Goal: Transaction & Acquisition: Purchase product/service

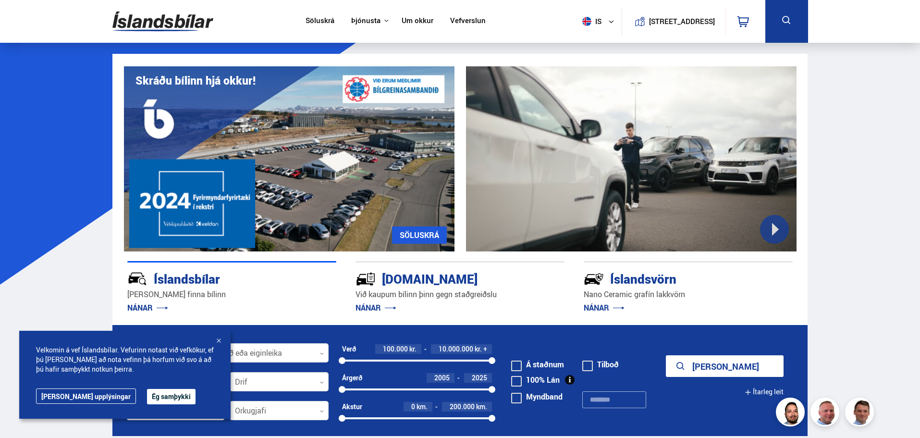
click at [219, 340] on div at bounding box center [219, 341] width 10 height 10
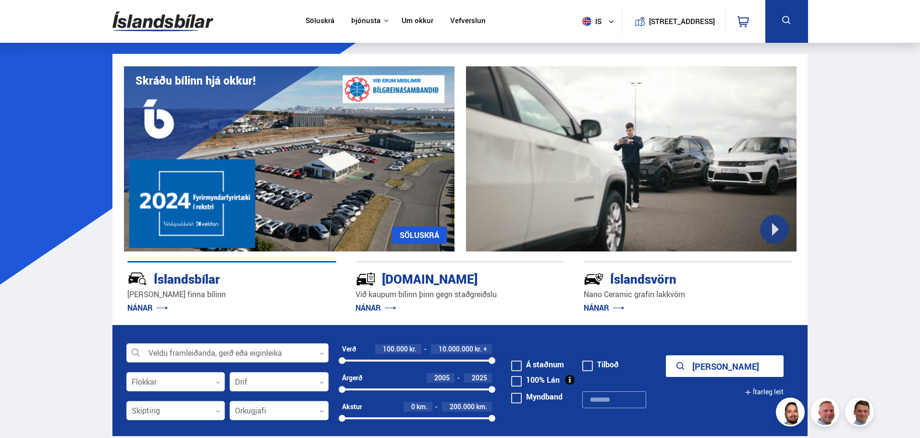
click at [229, 349] on div at bounding box center [227, 353] width 202 height 19
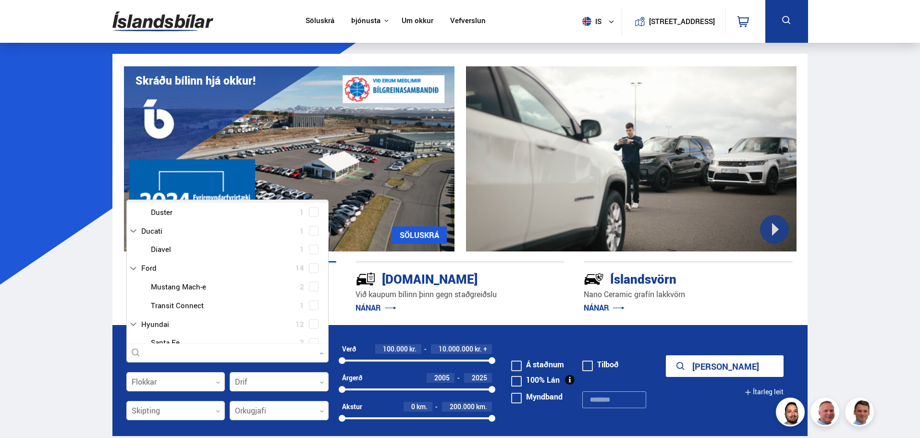
scroll to position [19, 0]
type input "***"
click at [180, 300] on div "Tesla 30 Tesla Model 3 14 Tesla Model S 1 Tesla Model X 5 Tesla Model Y 10" at bounding box center [227, 337] width 201 height 93
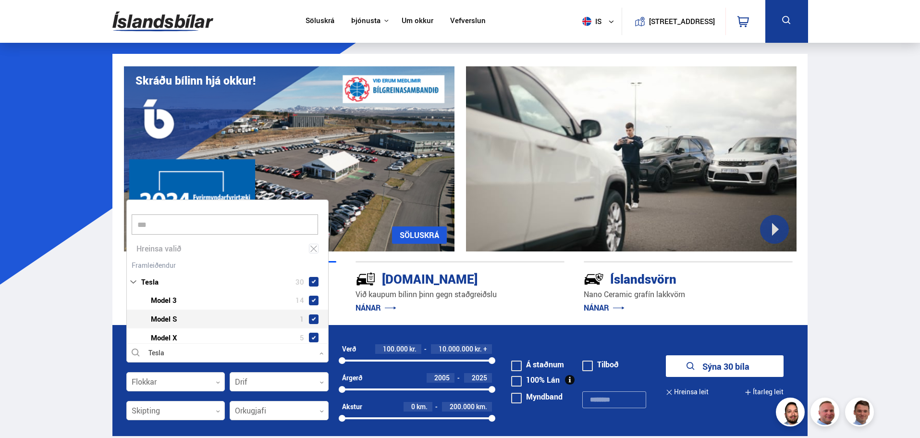
click at [319, 317] on div at bounding box center [237, 319] width 177 height 14
click at [312, 319] on span at bounding box center [314, 319] width 4 height 4
click at [309, 330] on div "Tesla Model X 5" at bounding box center [227, 337] width 201 height 19
click at [312, 336] on span at bounding box center [314, 337] width 4 height 4
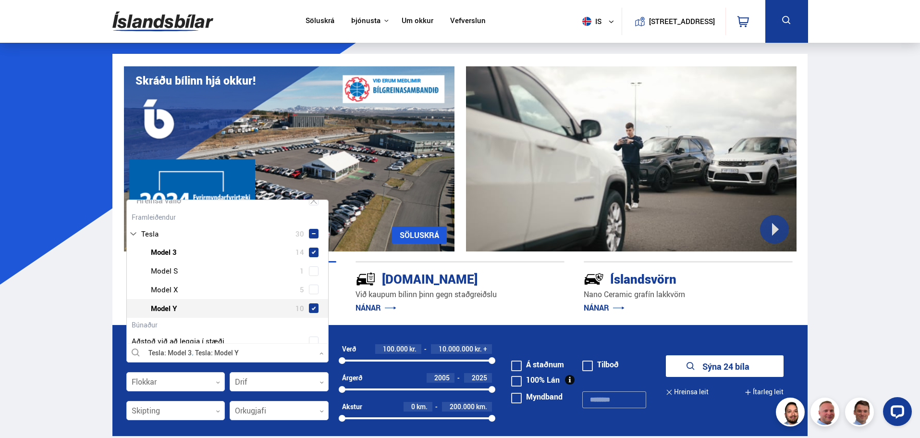
click at [525, 336] on form "Tesla Model 3 Tesla Model Y Veldu framleiðanda, gerð eða eiginleika 2 tes Hrein…" at bounding box center [460, 380] width 696 height 111
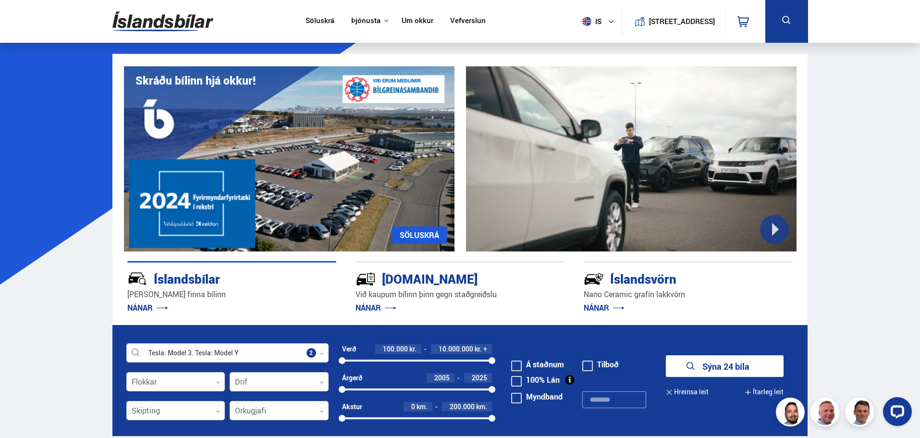
click at [736, 366] on button "Sýna 24 bíla" at bounding box center [725, 366] width 118 height 22
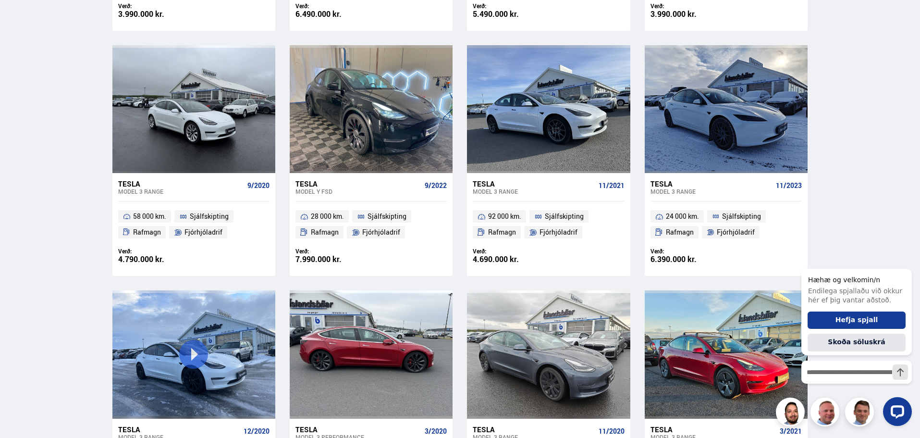
scroll to position [1154, 0]
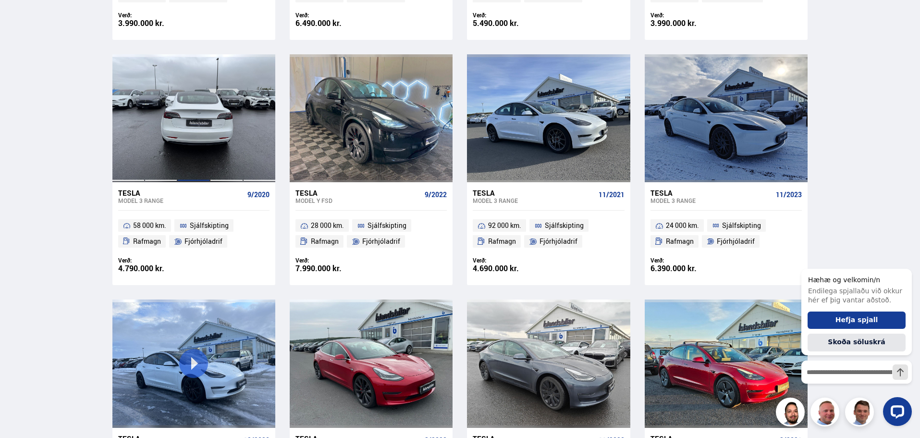
click at [179, 131] on div at bounding box center [193, 118] width 33 height 128
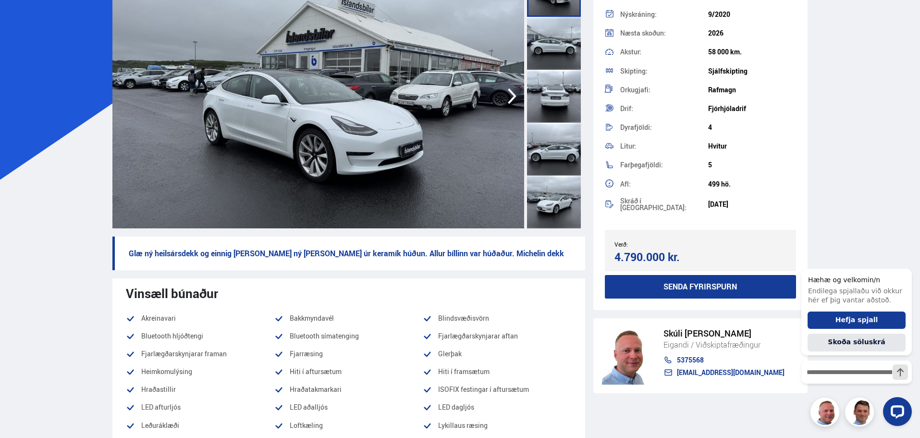
scroll to position [96, 0]
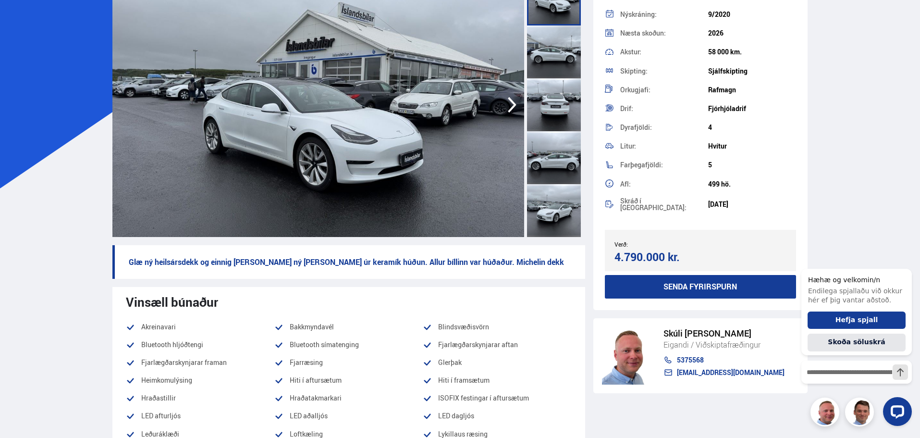
click at [563, 112] on div at bounding box center [554, 104] width 54 height 53
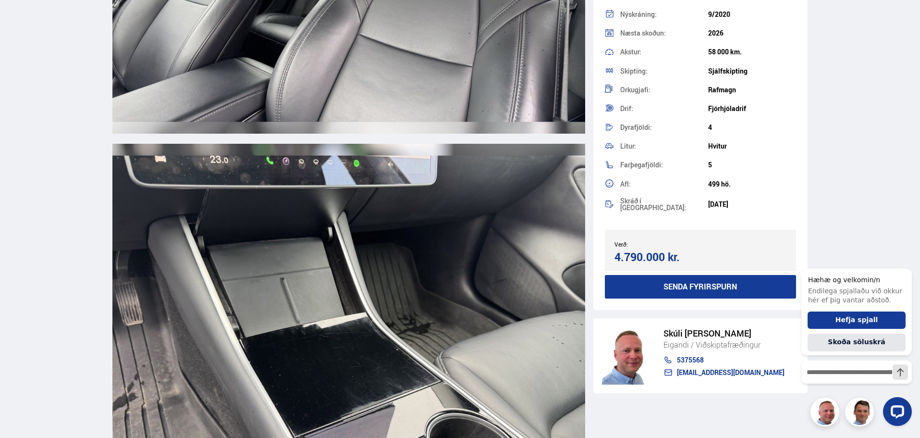
scroll to position [5575, 0]
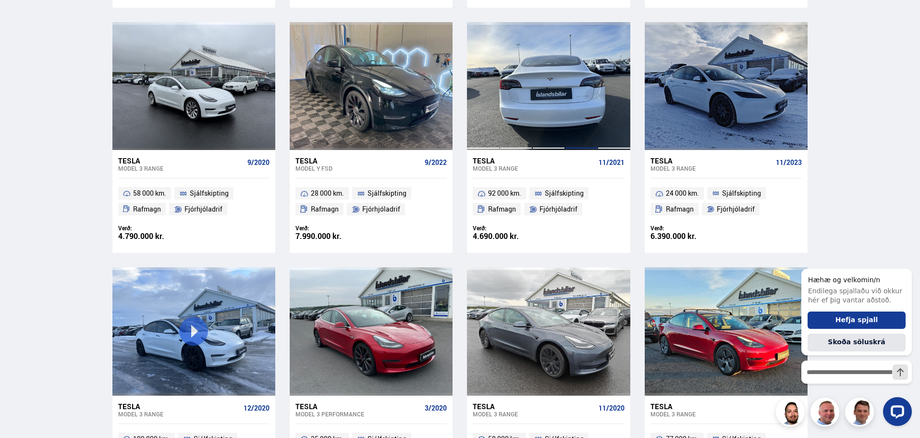
scroll to position [1208, 0]
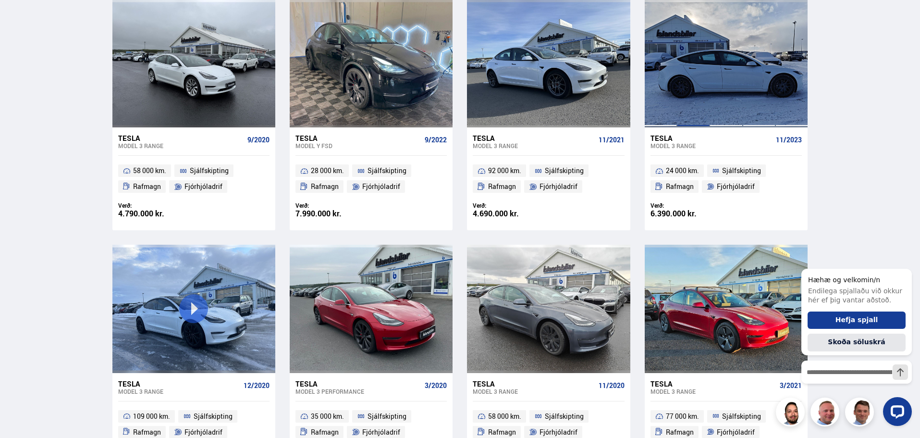
click at [699, 97] on div at bounding box center [693, 64] width 33 height 128
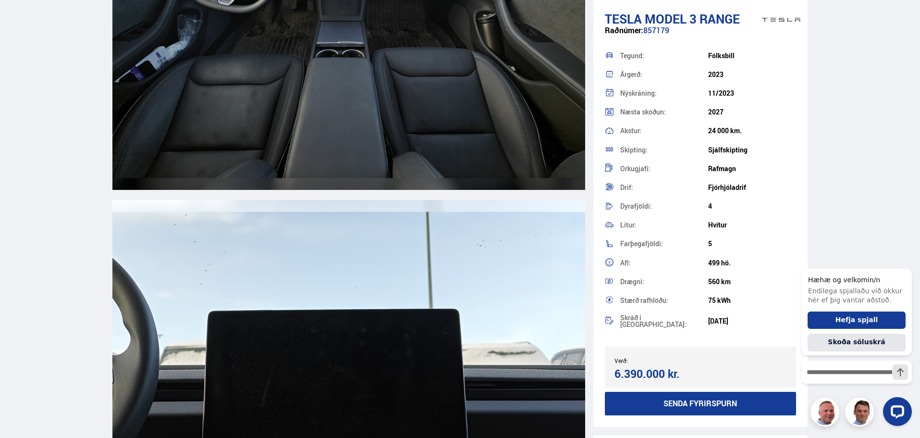
scroll to position [4518, 0]
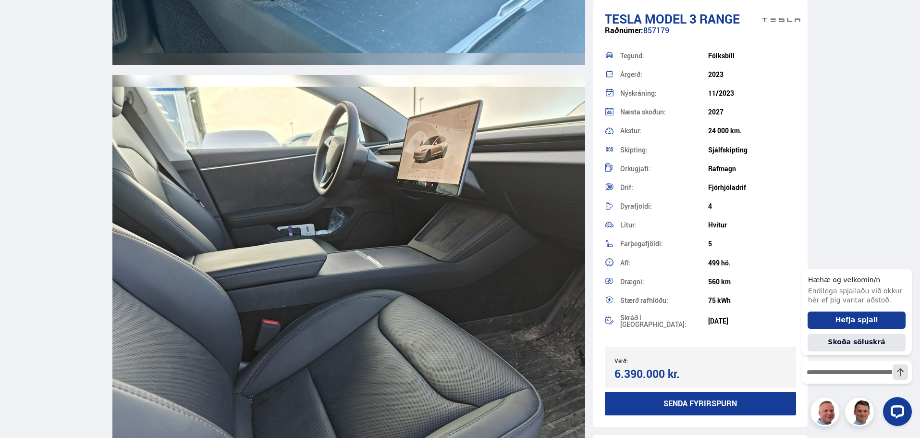
click at [480, 261] on img at bounding box center [348, 264] width 473 height 378
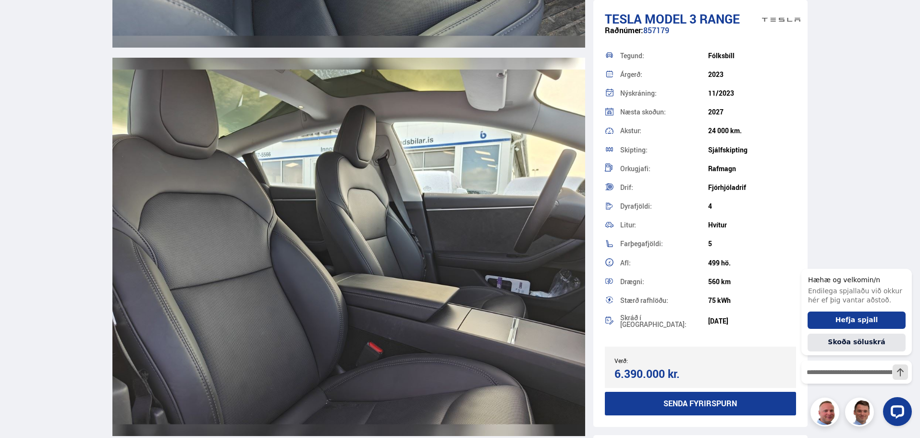
scroll to position [7257, 0]
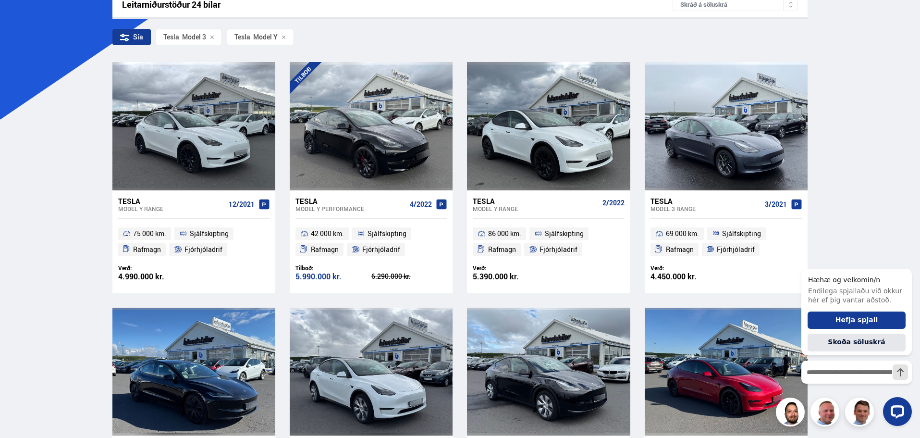
scroll to position [13, 0]
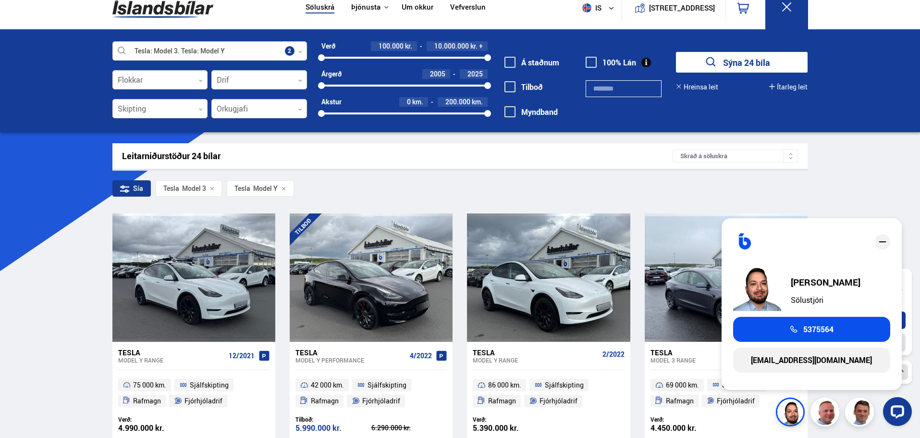
click at [847, 394] on div "Hæhæ og velkomin/n Endilega spjallaðu við okkur hér ef þig vantar aðstoð. Hefja…" at bounding box center [857, 326] width 111 height 142
click at [879, 255] on div "[PERSON_NAME] Sölustjóri 5375564 [EMAIL_ADDRESS][DOMAIN_NAME]" at bounding box center [811, 304] width 157 height 149
click at [881, 242] on icon "close" at bounding box center [882, 241] width 7 height 1
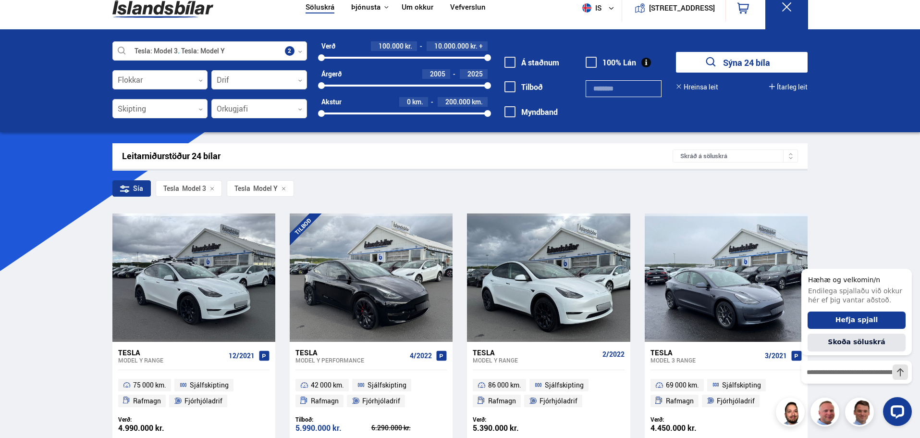
click at [829, 416] on div at bounding box center [857, 411] width 111 height 29
click at [905, 260] on icon "Hide greeting" at bounding box center [907, 261] width 12 height 12
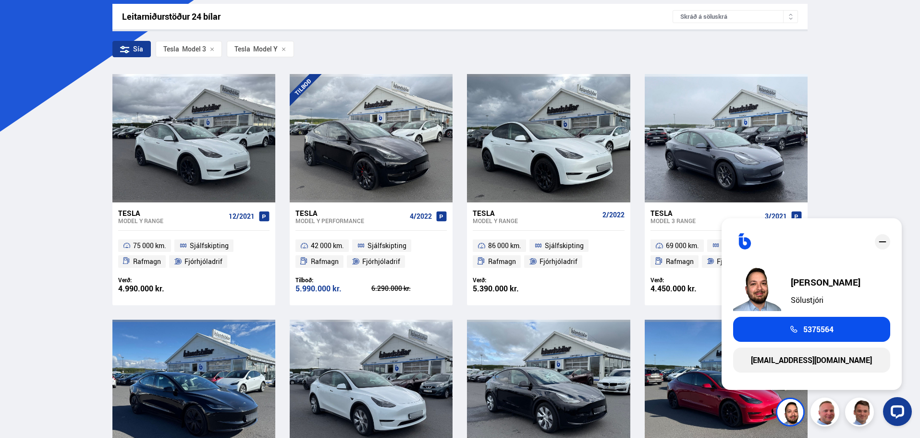
scroll to position [158, 0]
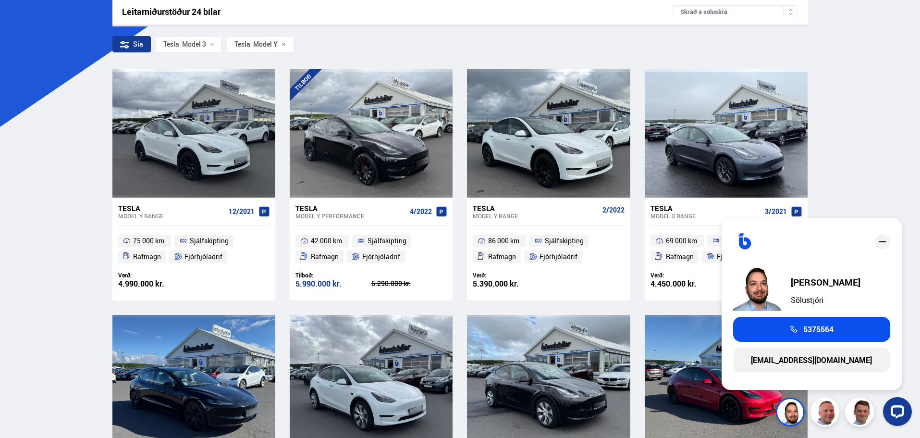
click at [881, 243] on icon "close" at bounding box center [883, 242] width 12 height 12
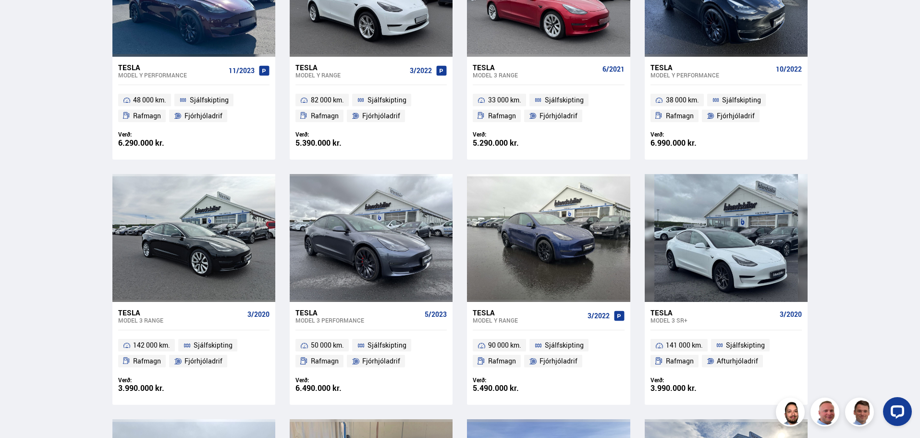
scroll to position [831, 0]
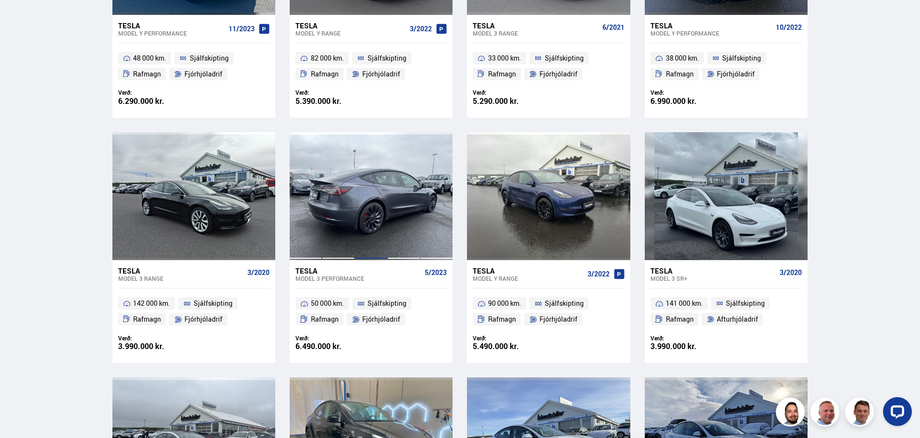
click at [372, 227] on div at bounding box center [371, 196] width 33 height 128
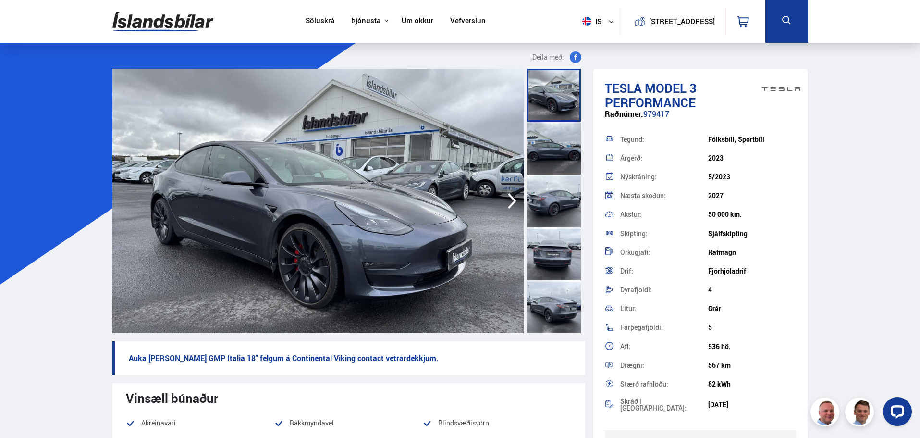
click at [385, 240] on img at bounding box center [318, 201] width 412 height 264
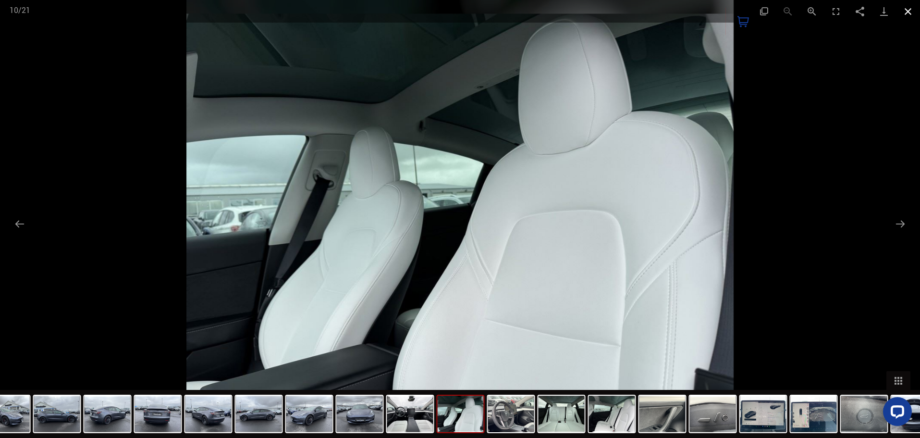
click at [913, 14] on button "Close gallery" at bounding box center [908, 11] width 24 height 23
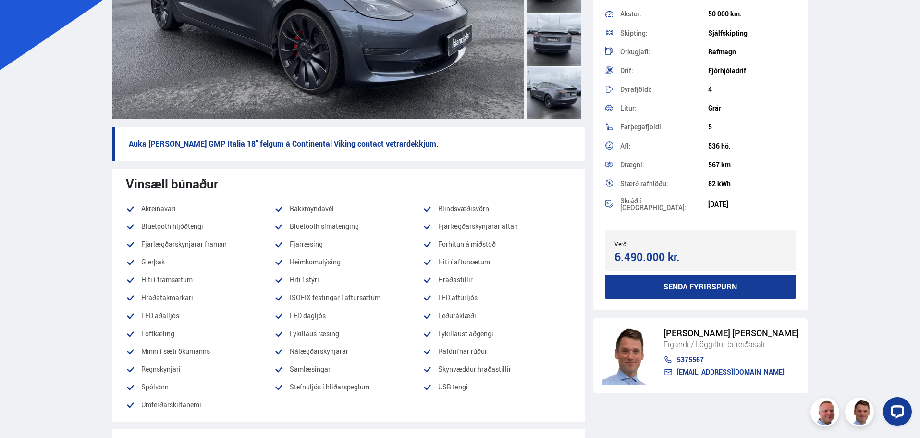
scroll to position [192, 0]
